Goal: Transaction & Acquisition: Purchase product/service

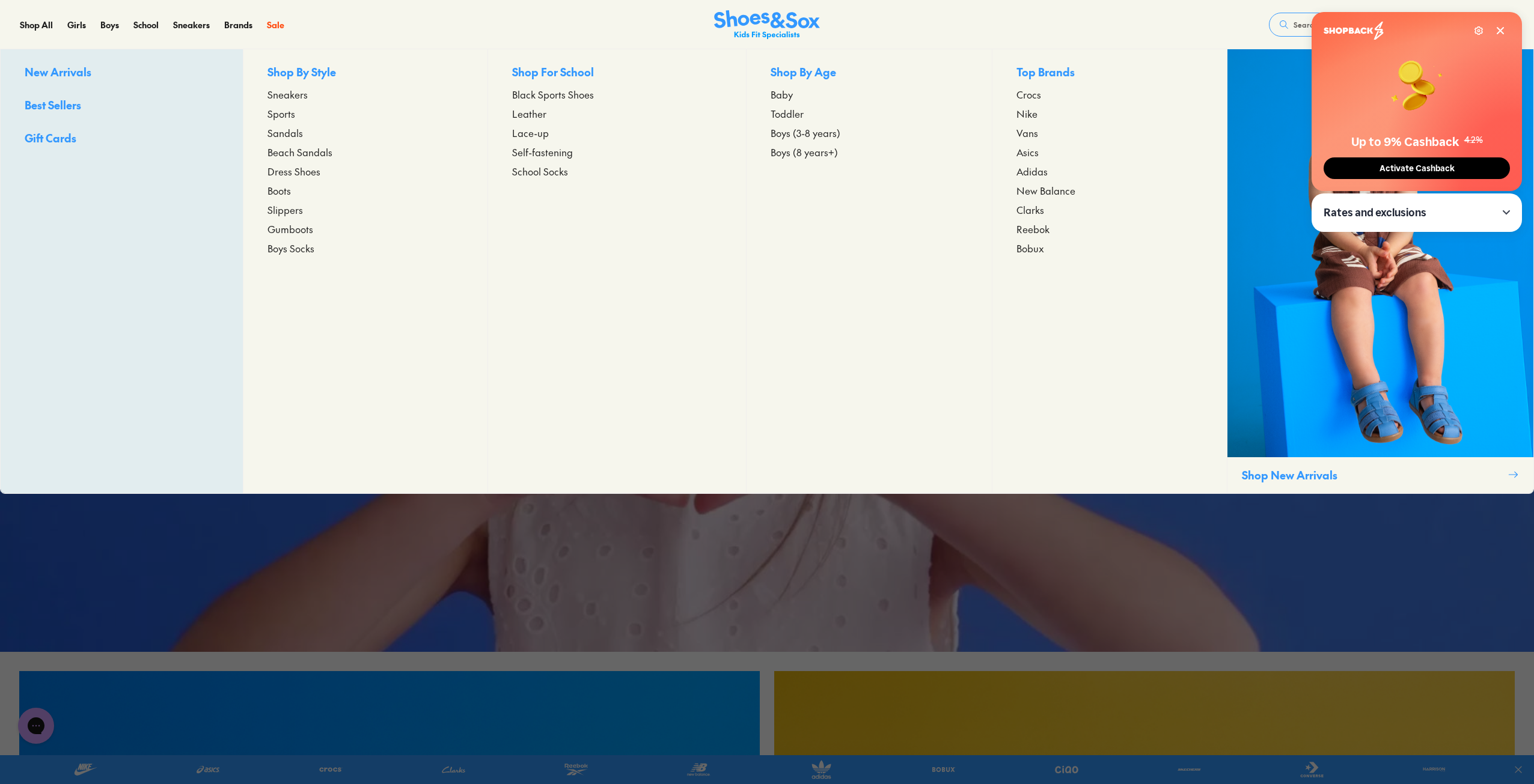
click at [783, 90] on span "Baby" at bounding box center [782, 94] width 23 height 14
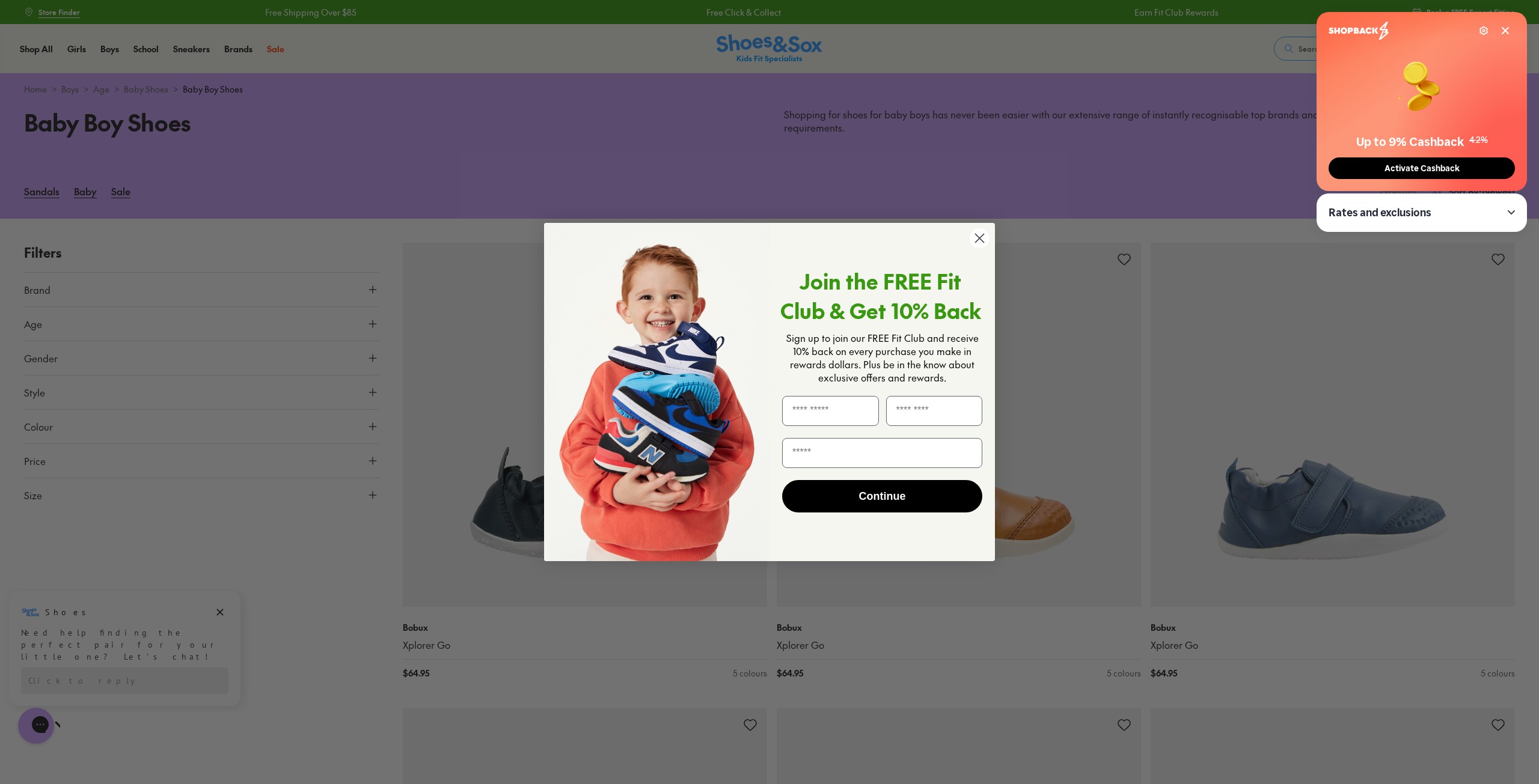
click at [978, 235] on circle "Close dialog" at bounding box center [980, 238] width 20 height 20
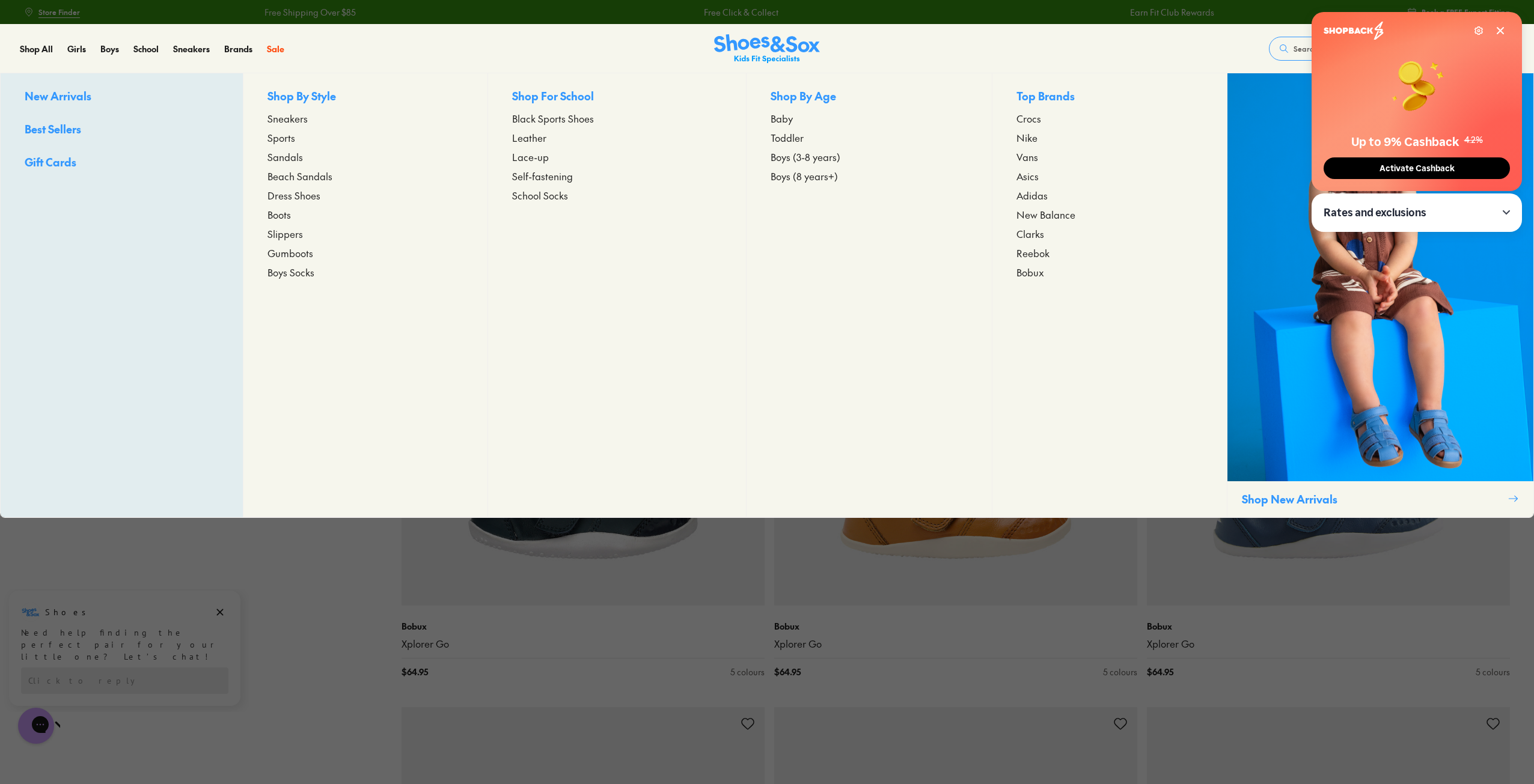
click at [790, 137] on span "Toddler" at bounding box center [787, 137] width 33 height 14
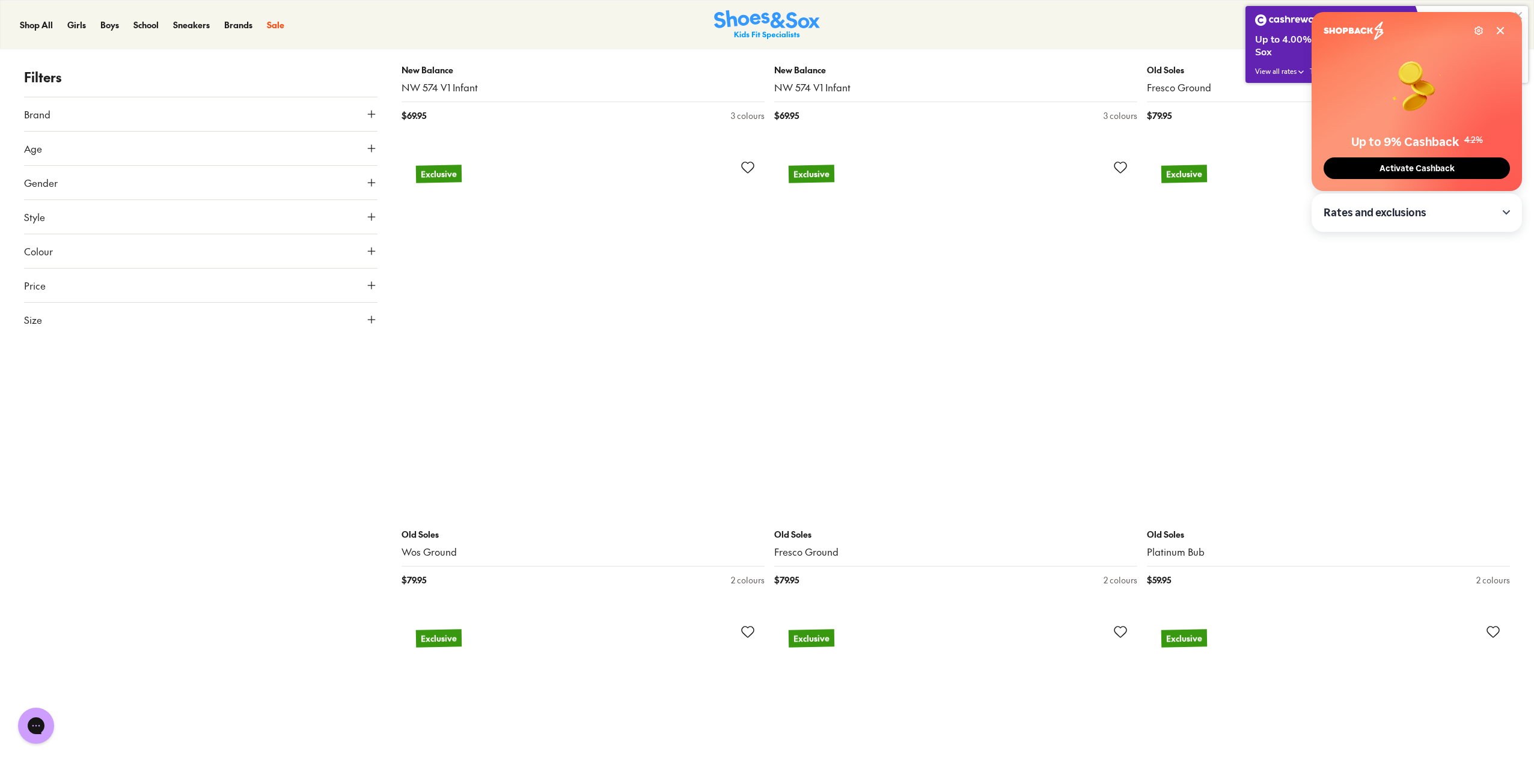
scroll to position [7091, 0]
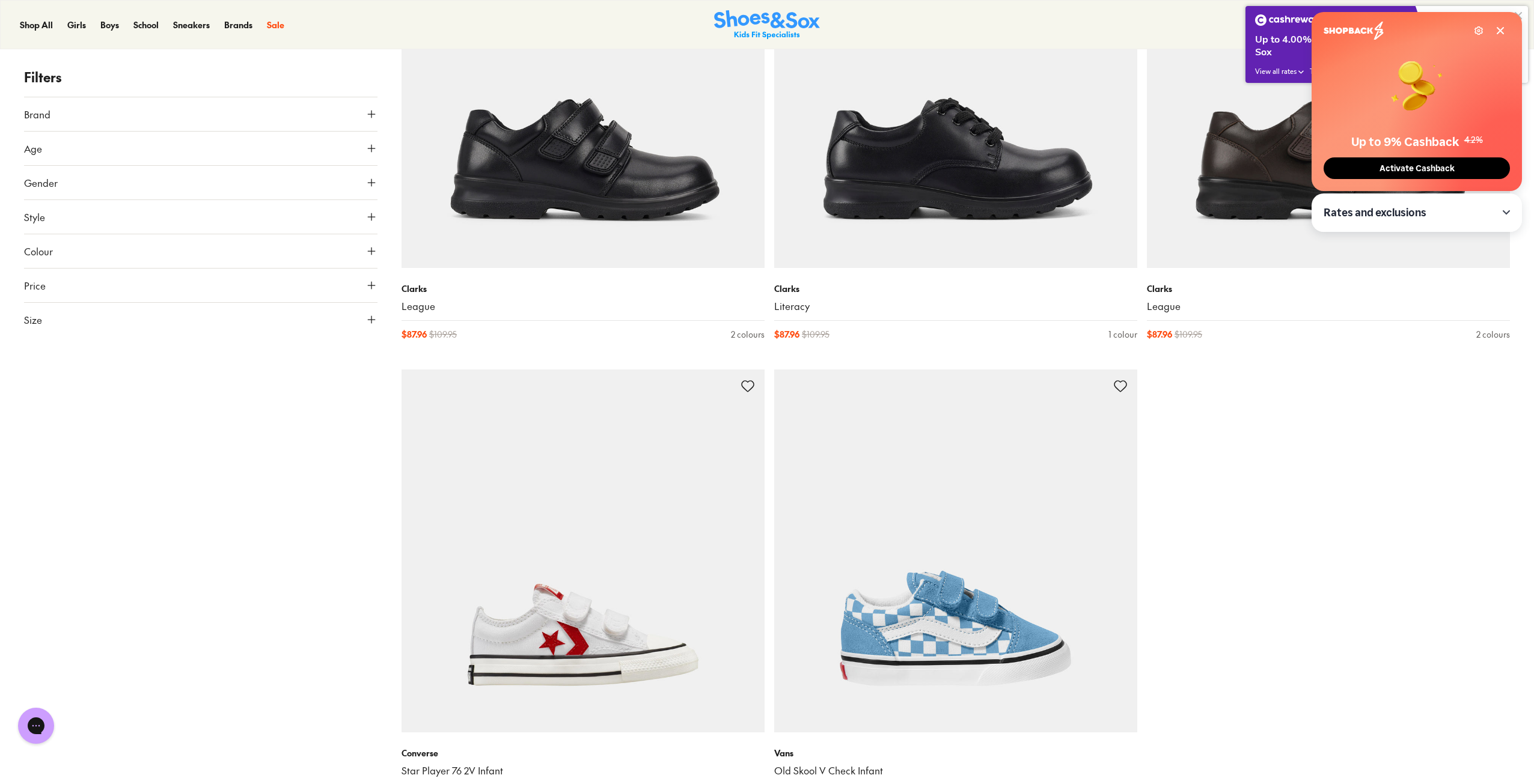
scroll to position [35030, 0]
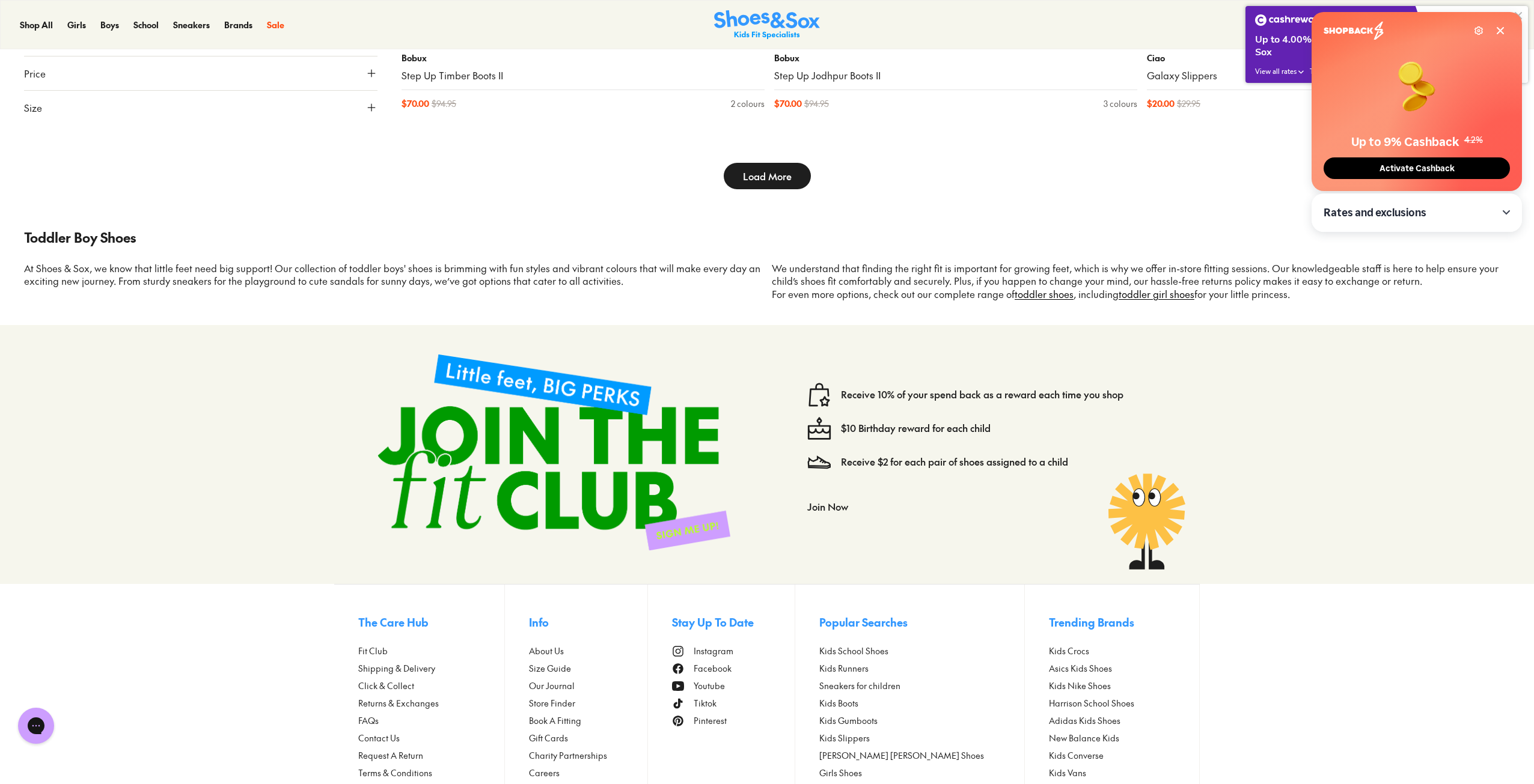
scroll to position [44784, 0]
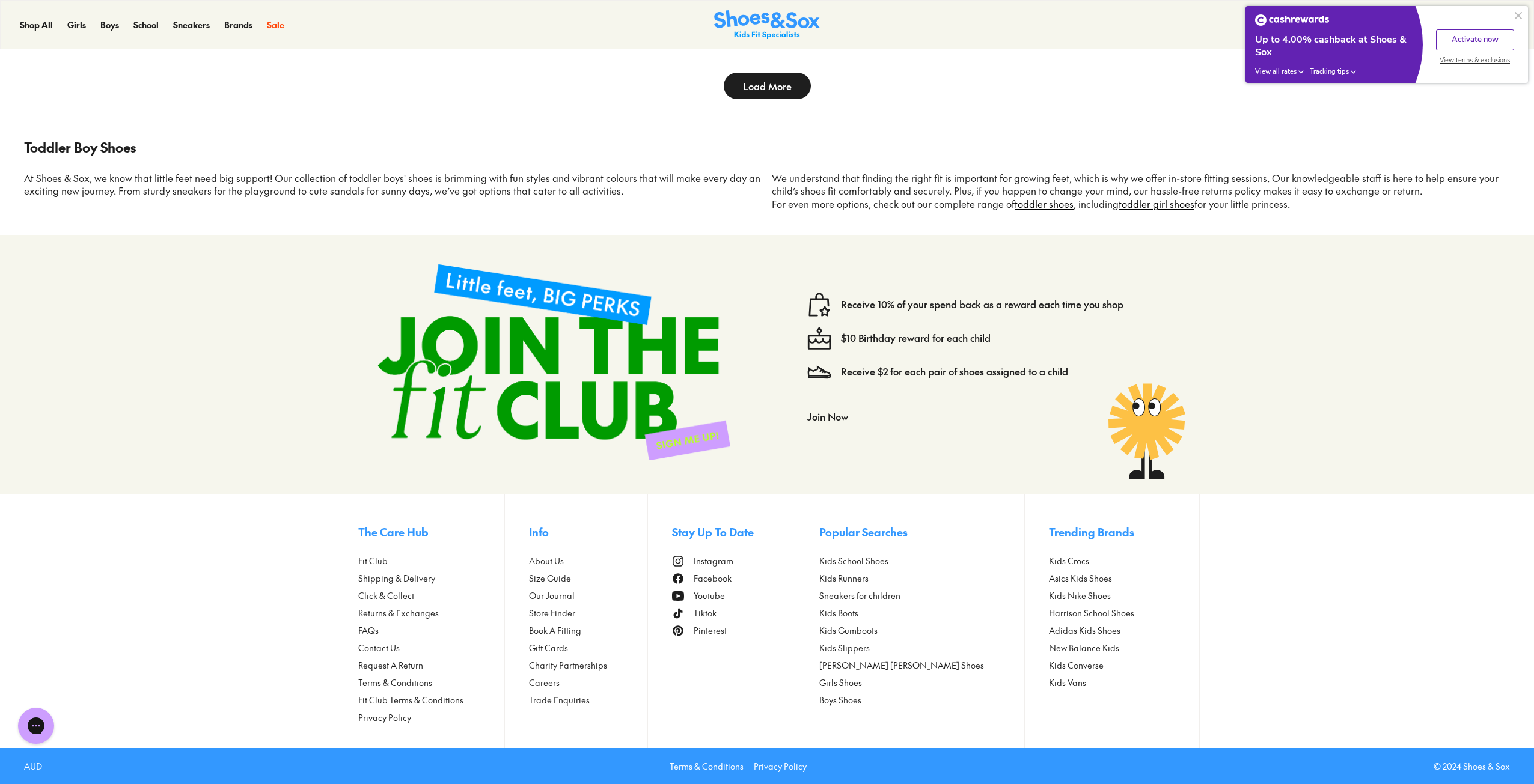
type input "***"
